Goal: Check status: Check status

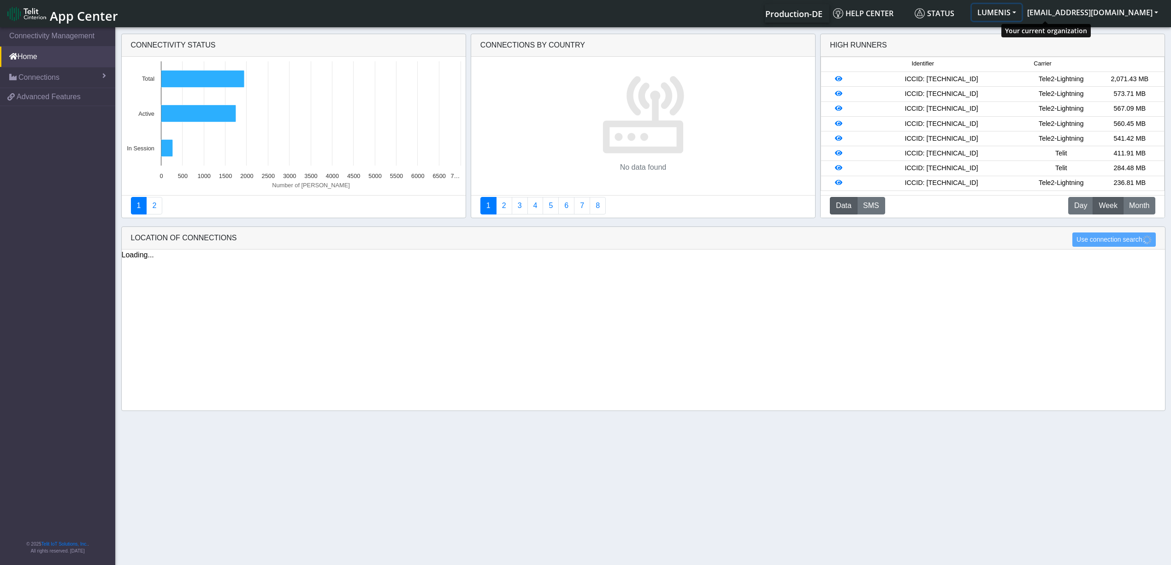
click at [1022, 15] on button "LUMENIS" at bounding box center [997, 12] width 50 height 17
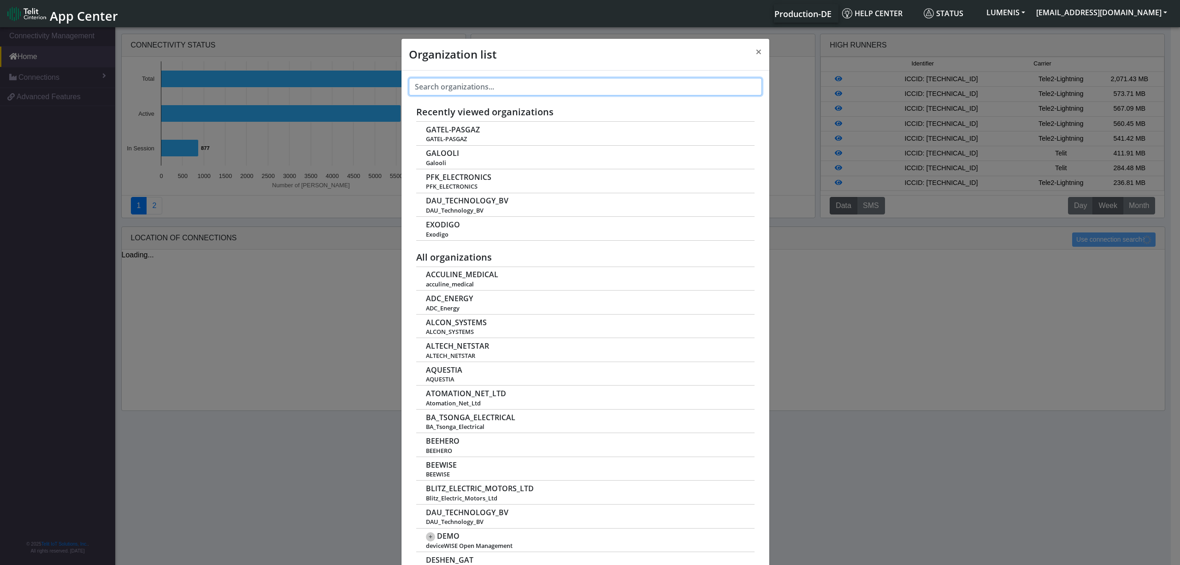
click at [537, 85] on input "text" at bounding box center [585, 87] width 353 height 18
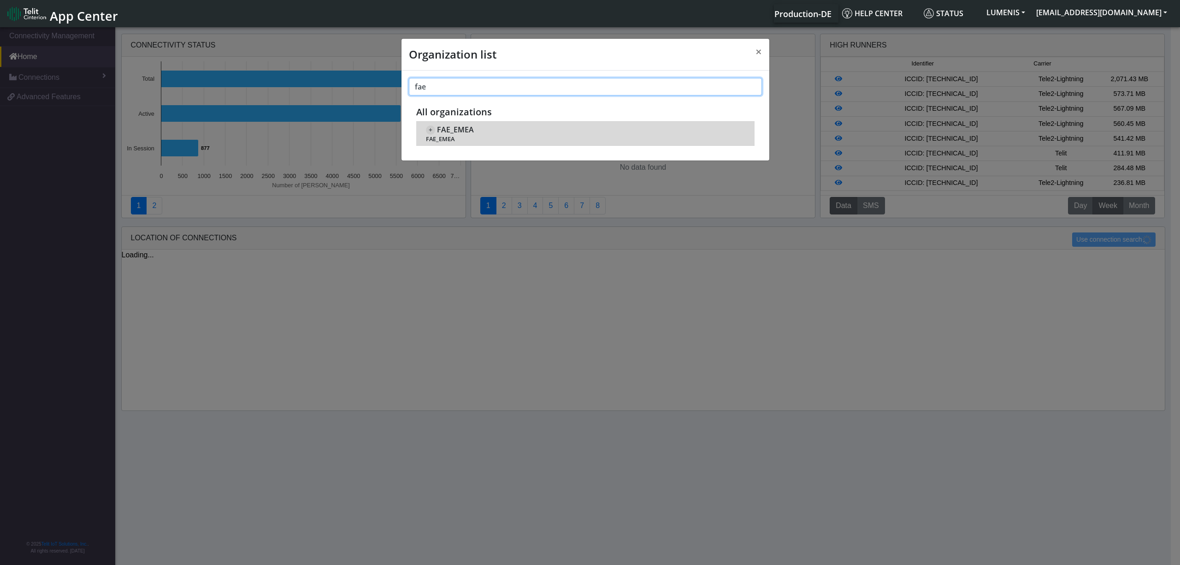
type input "fae"
click at [454, 133] on span "FAE_EMEA" at bounding box center [455, 129] width 37 height 9
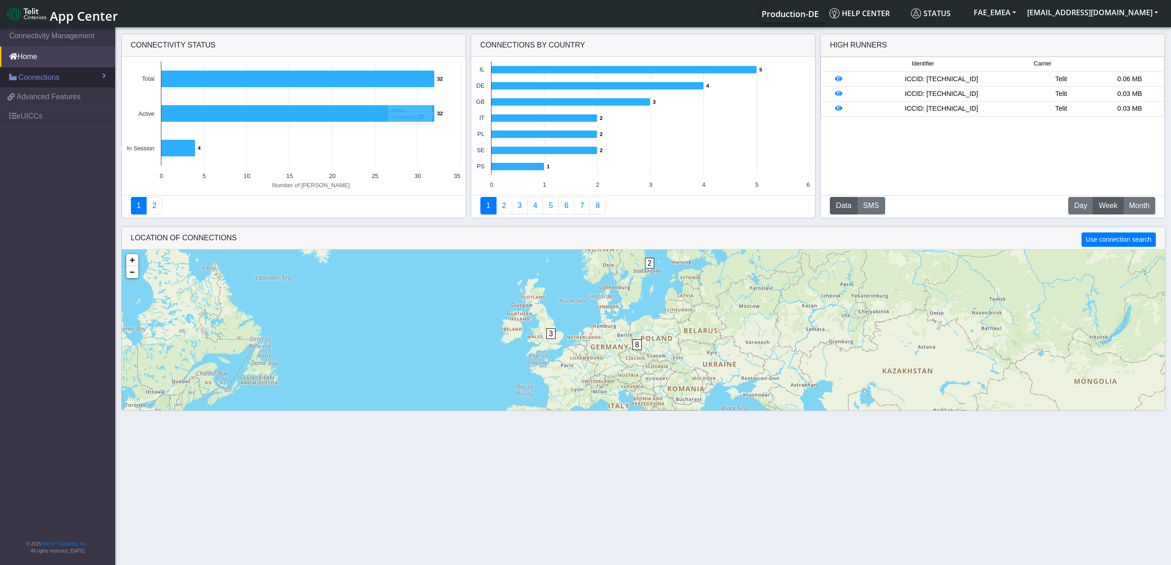
click at [49, 77] on span "Connections" at bounding box center [38, 77] width 41 height 11
click at [31, 100] on span "List" at bounding box center [27, 97] width 10 height 10
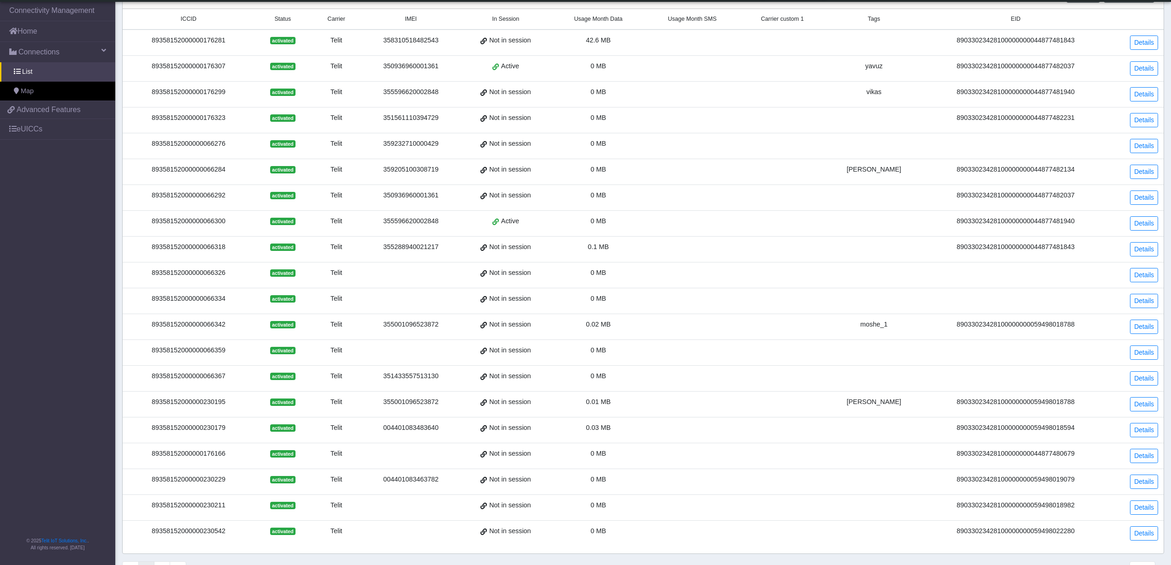
scroll to position [100, 0]
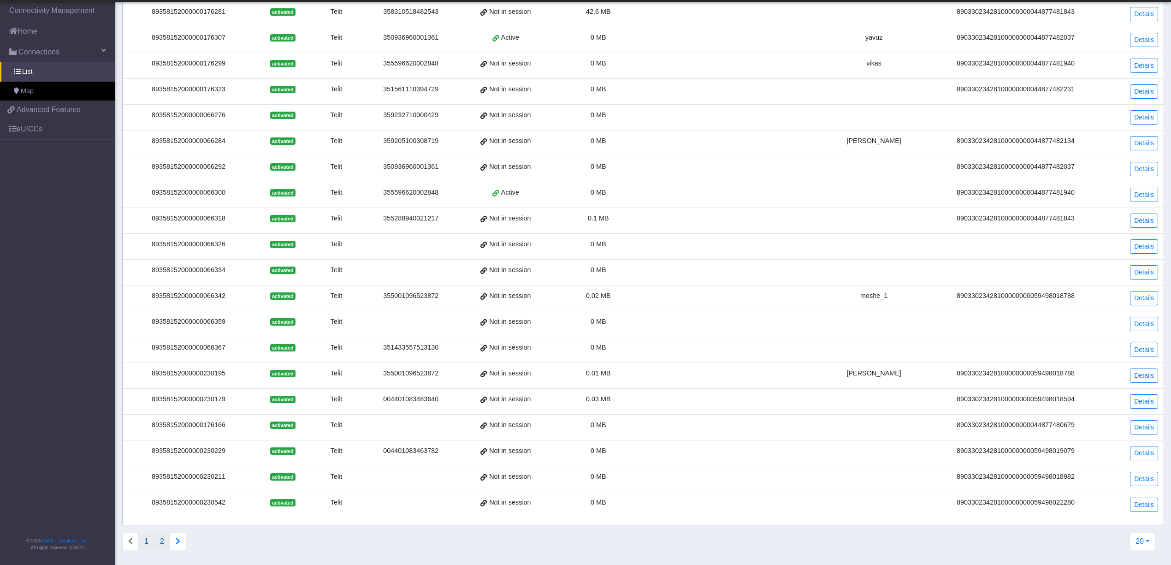
click at [166, 542] on button "2" at bounding box center [162, 542] width 16 height 18
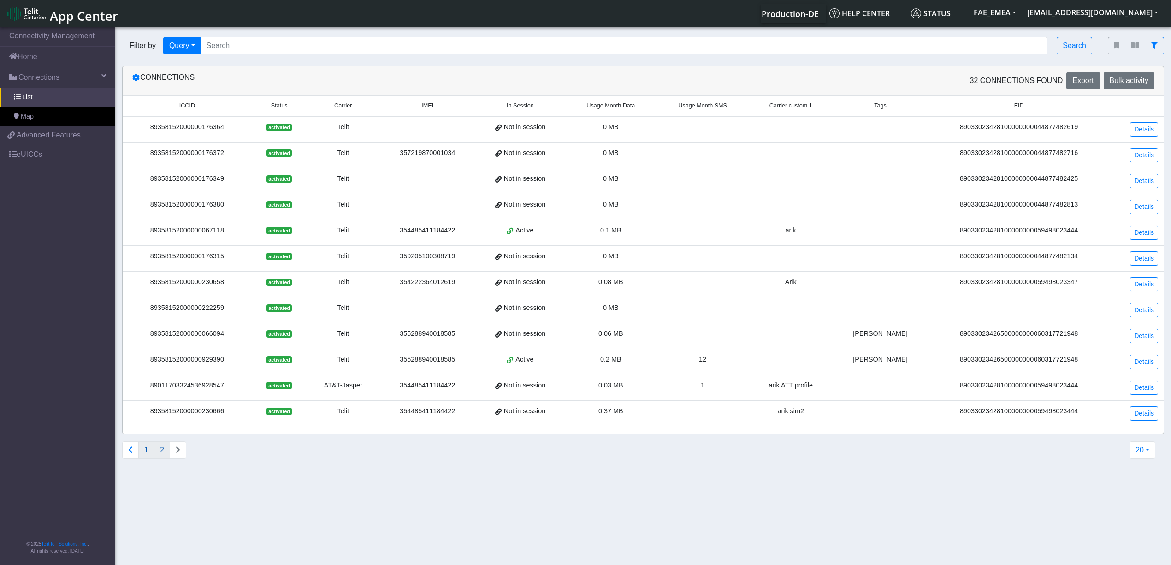
click at [141, 458] on button "1" at bounding box center [146, 450] width 16 height 18
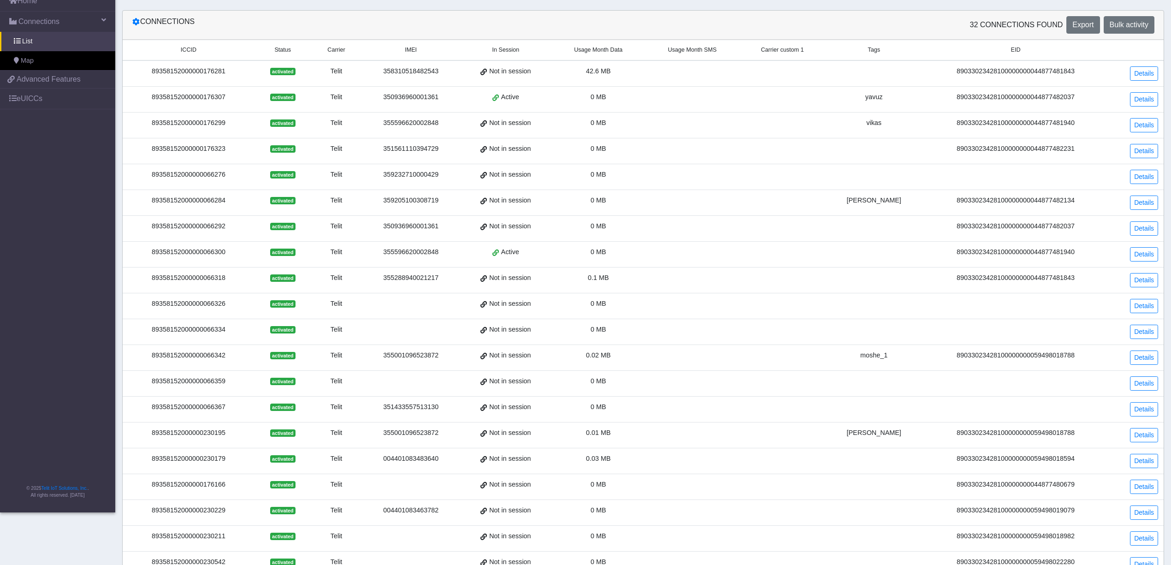
scroll to position [100, 0]
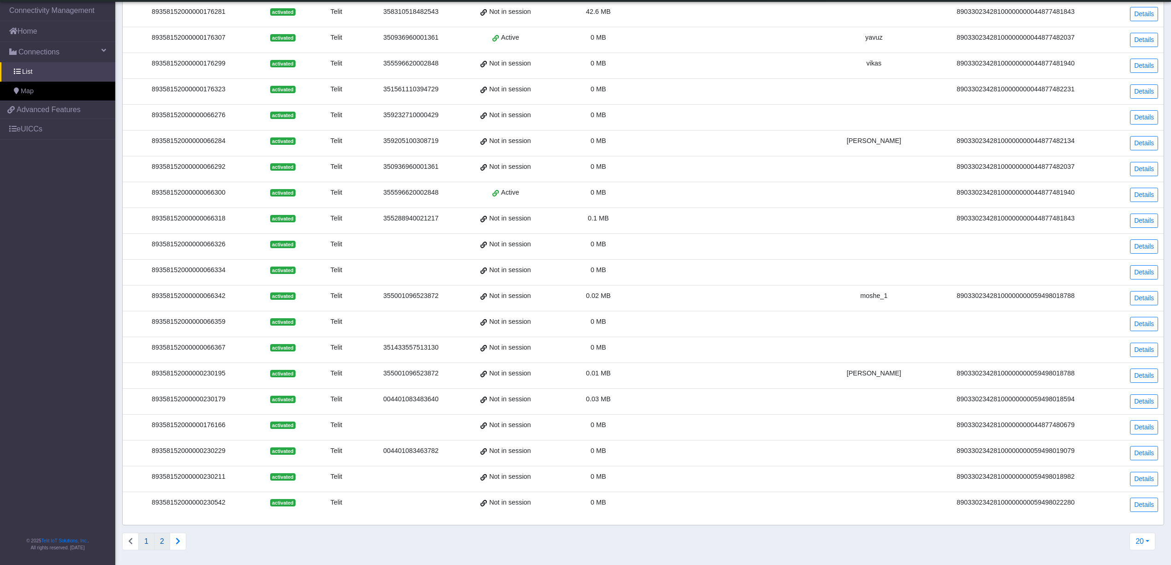
click at [158, 543] on button "2" at bounding box center [162, 542] width 16 height 18
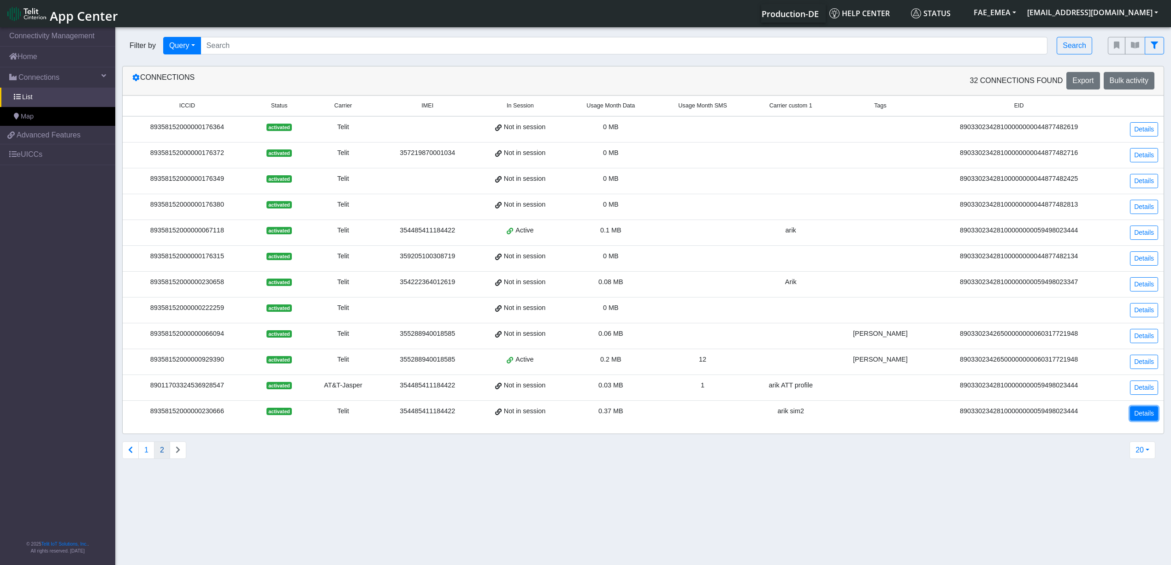
click at [1141, 415] on link "Details" at bounding box center [1144, 413] width 28 height 14
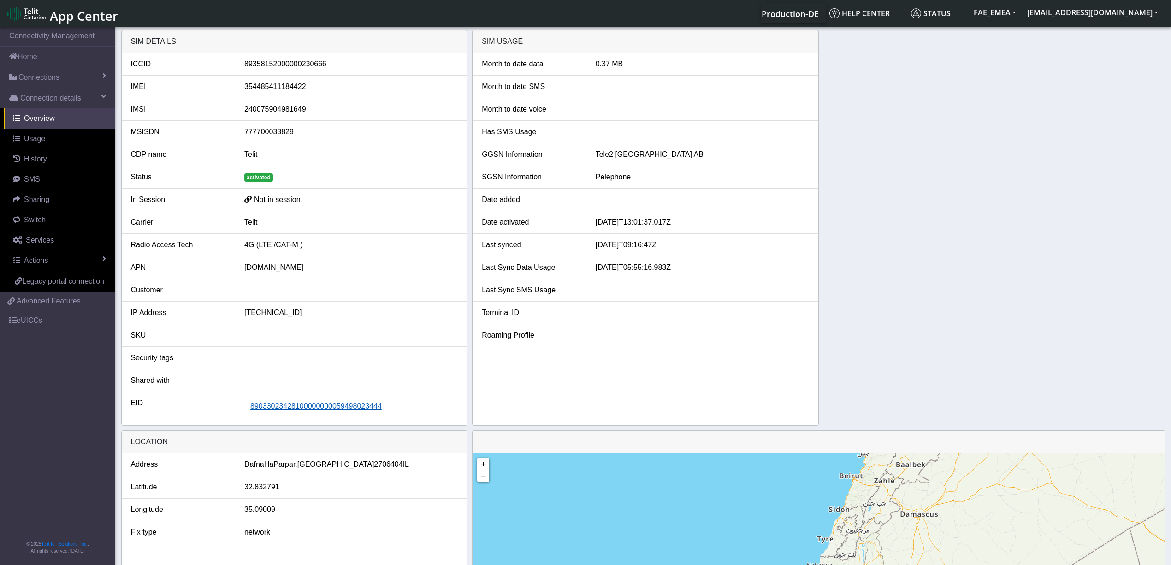
click at [335, 408] on span "89033023428100000000059498023444" at bounding box center [315, 406] width 131 height 8
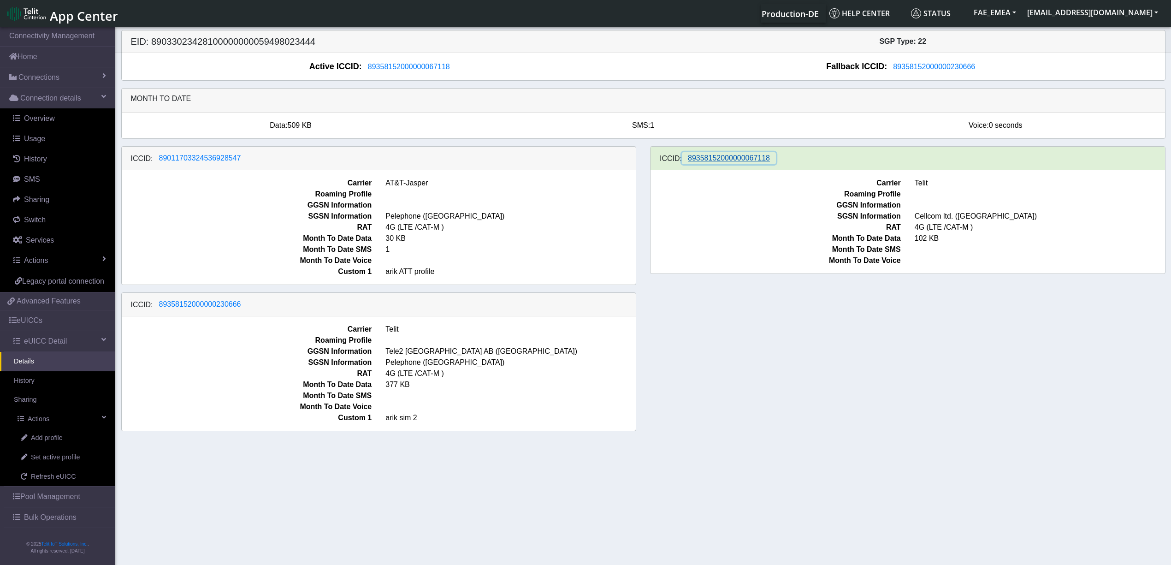
click at [741, 161] on span "89358152000000067118" at bounding box center [729, 158] width 82 height 8
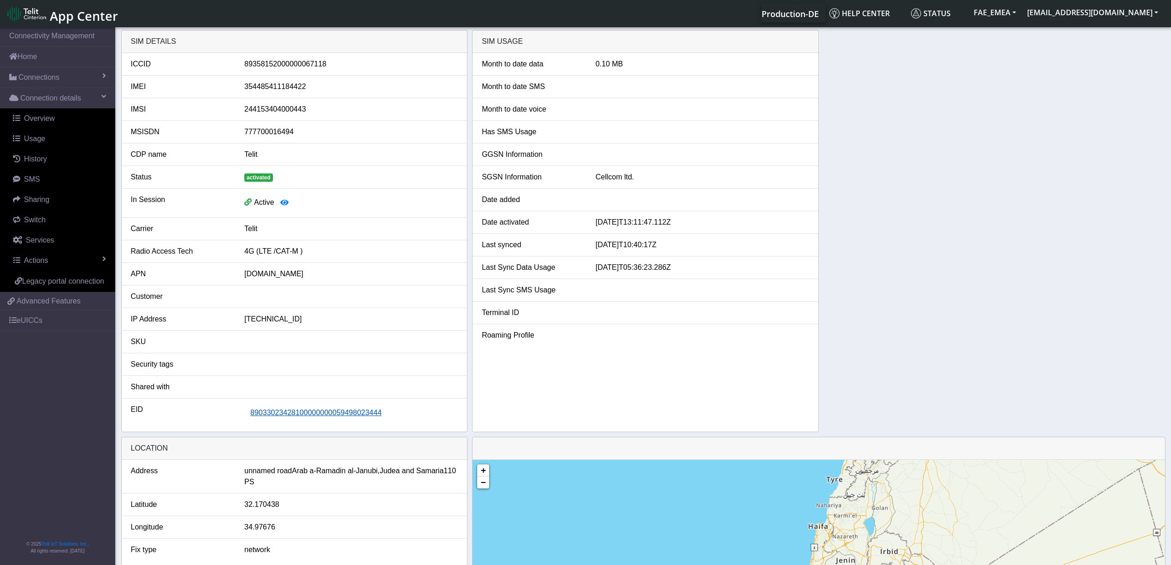
click at [343, 414] on span "89033023428100000000059498023444" at bounding box center [315, 413] width 131 height 8
